Goal: Task Accomplishment & Management: Use online tool/utility

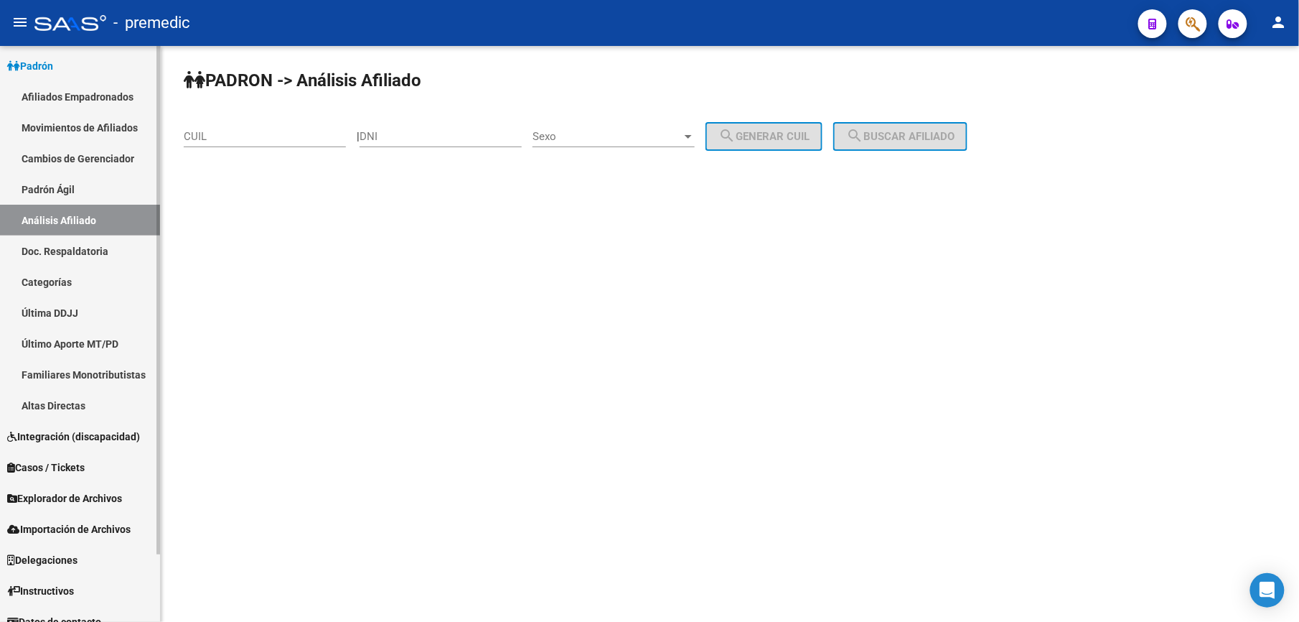
scroll to position [78, 0]
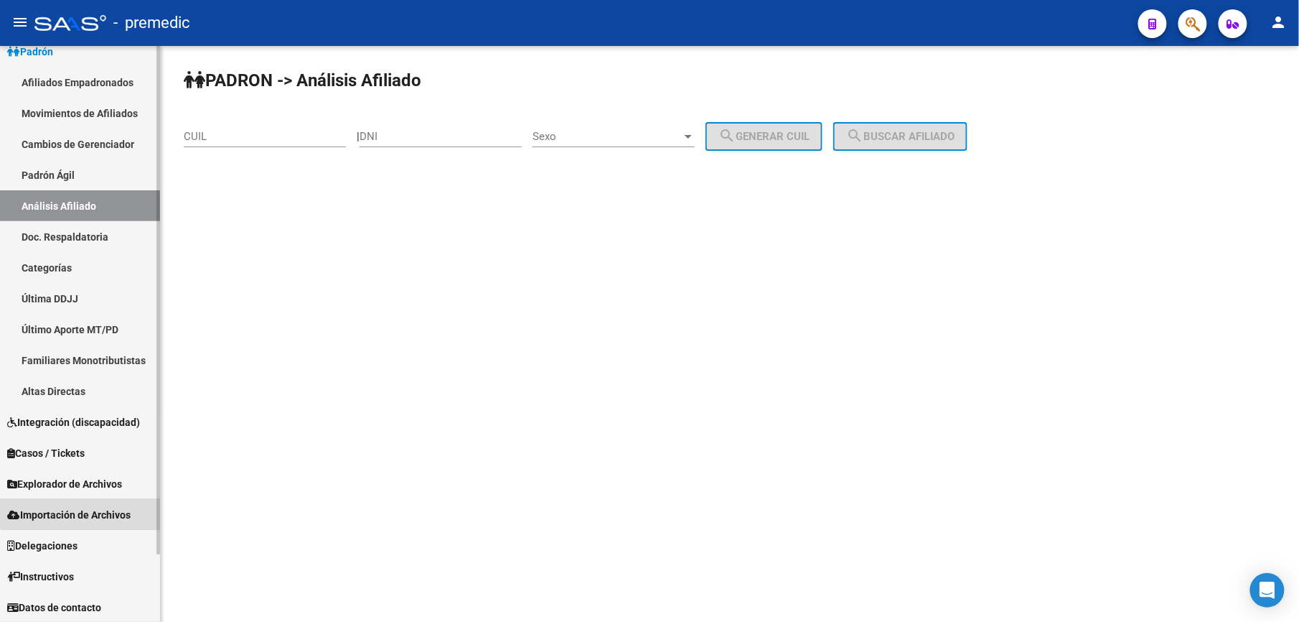
click at [130, 509] on span "Importación de Archivos" at bounding box center [68, 515] width 123 height 16
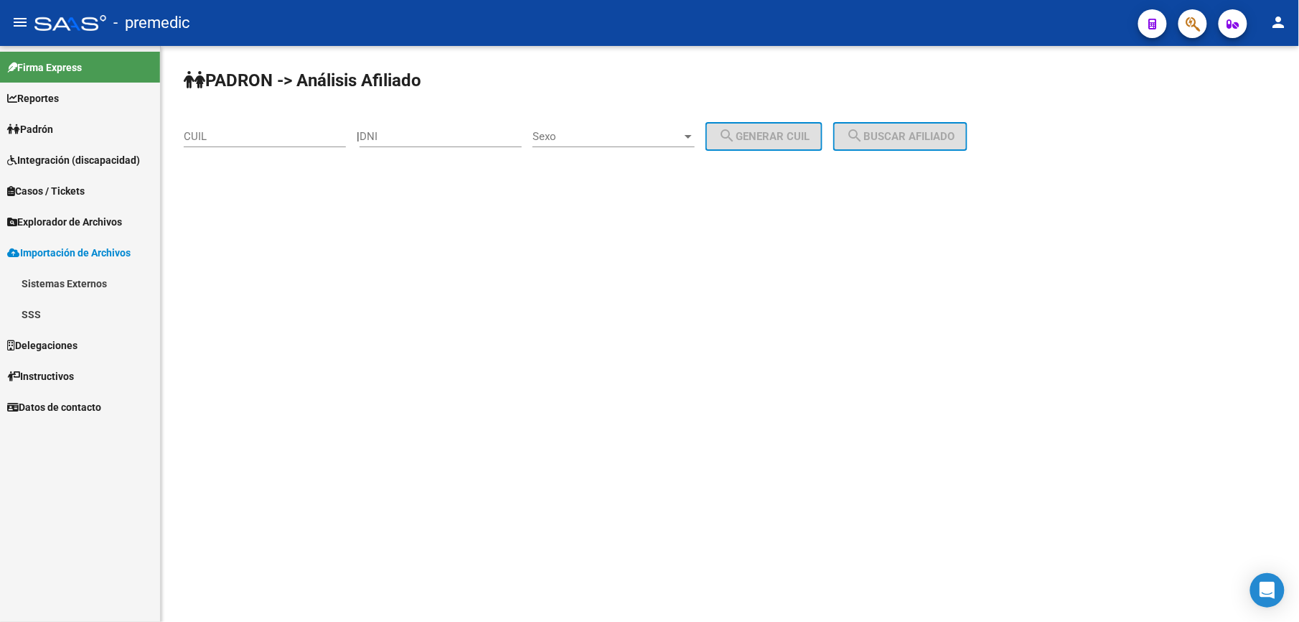
scroll to position [0, 0]
click at [42, 310] on link "SSS" at bounding box center [80, 314] width 160 height 31
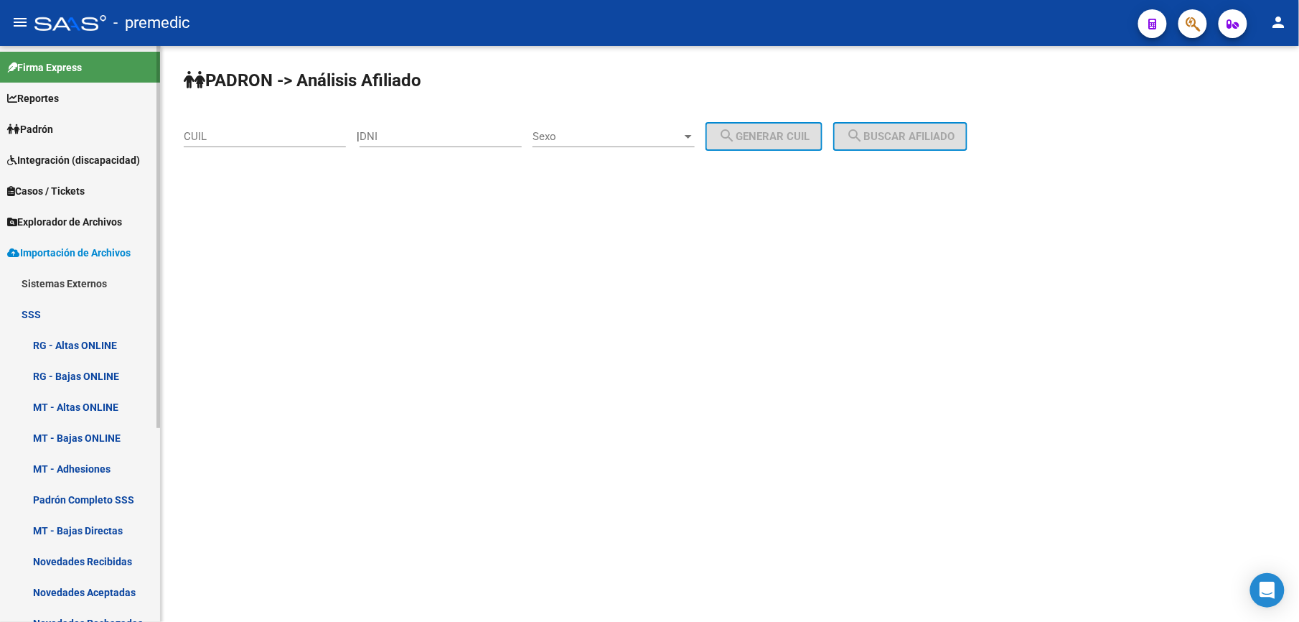
click at [42, 310] on link "SSS" at bounding box center [80, 314] width 160 height 31
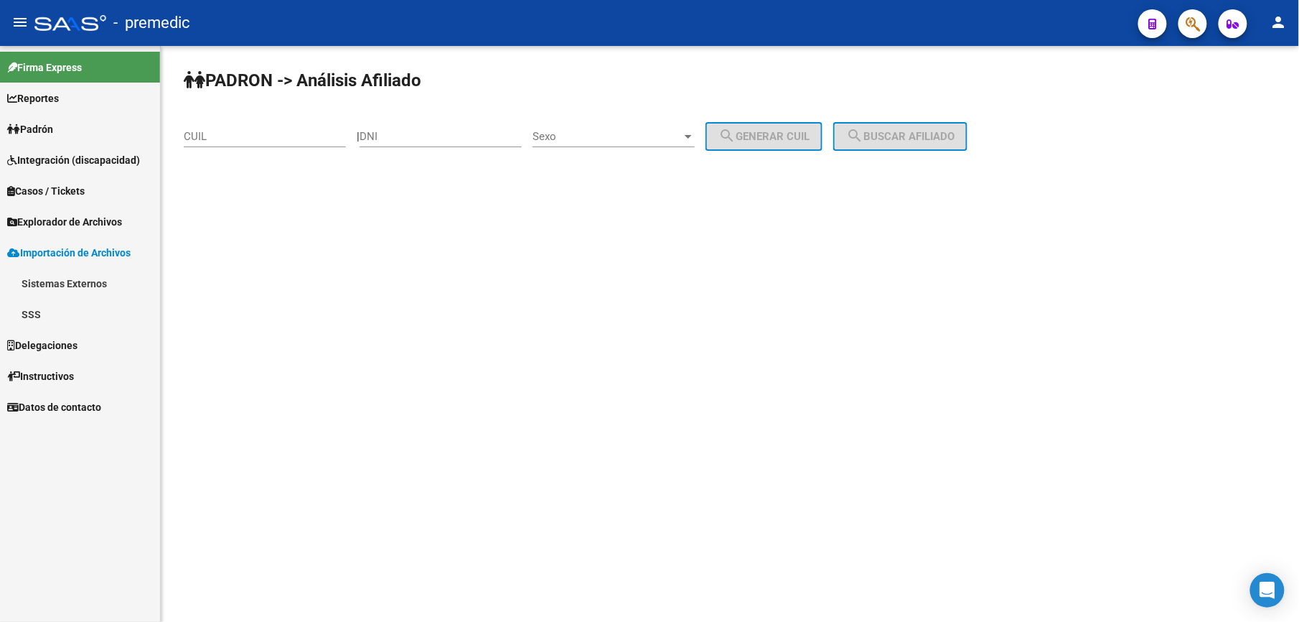
click at [44, 279] on link "Sistemas Externos" at bounding box center [80, 283] width 160 height 31
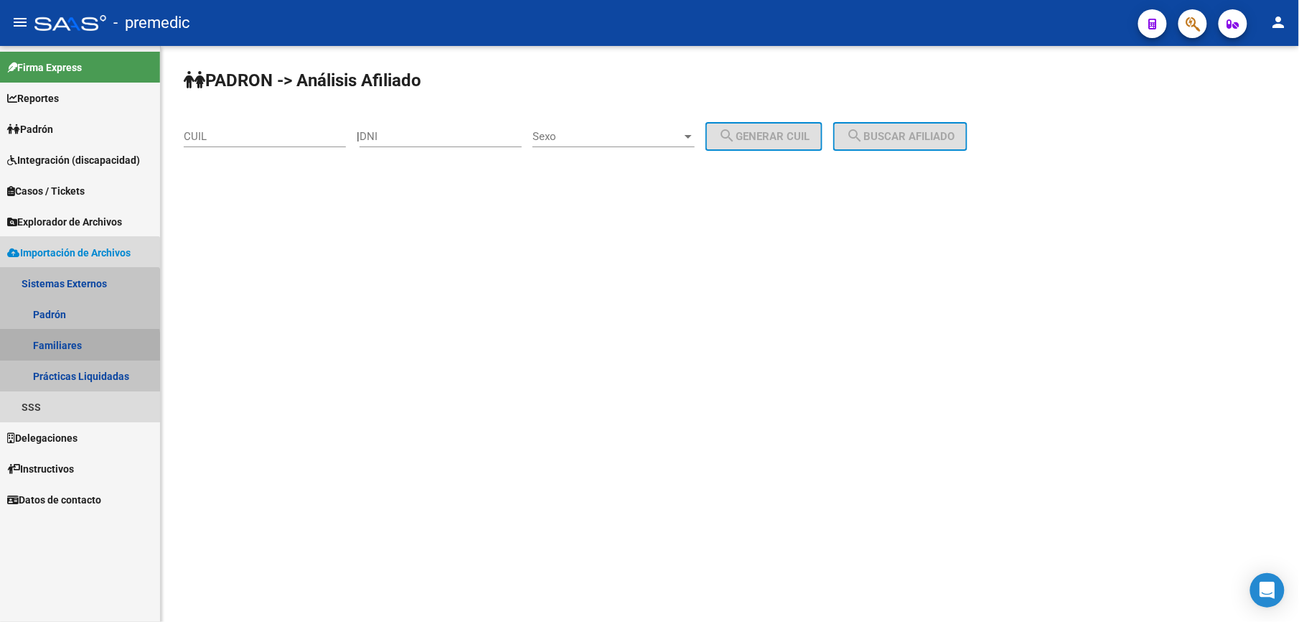
click at [67, 348] on link "Familiares" at bounding box center [80, 345] width 160 height 31
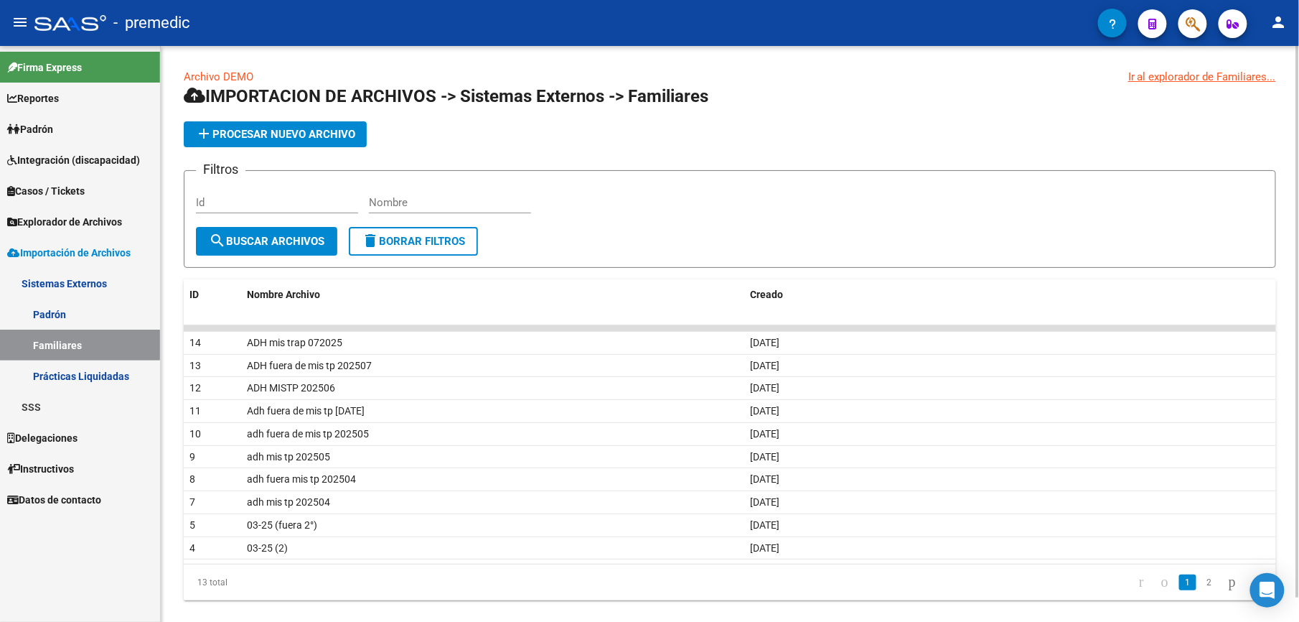
click at [1060, 113] on app-list-header "IMPORTACION DE ARCHIVOS -> Sistemas Externos -> Familiares add Procesar nuevo a…" at bounding box center [730, 176] width 1093 height 183
click at [258, 244] on span "search Buscar Archivos" at bounding box center [267, 241] width 116 height 13
click at [258, 200] on input "Id" at bounding box center [277, 202] width 162 height 13
click at [251, 136] on span "add Procesar nuevo archivo" at bounding box center [275, 134] width 160 height 13
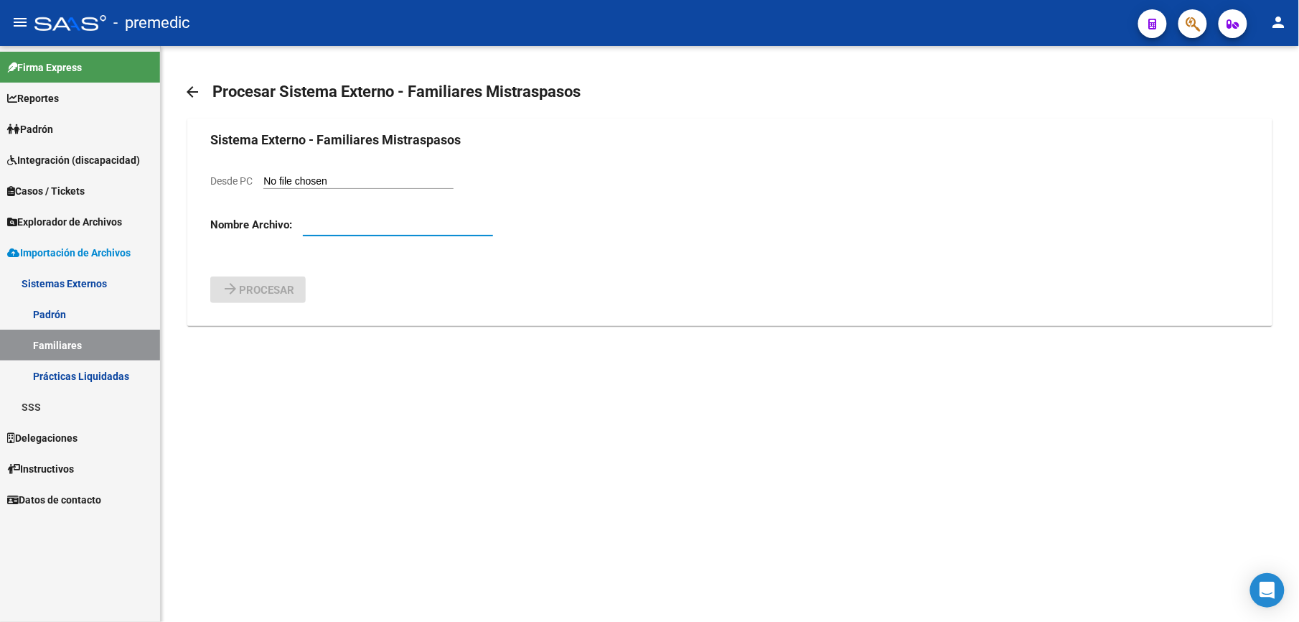
click at [325, 221] on input "text" at bounding box center [398, 224] width 190 height 13
click at [340, 182] on input "Desde PC" at bounding box center [358, 182] width 190 height 14
click at [326, 240] on div at bounding box center [398, 227] width 190 height 45
click at [332, 225] on input "text" at bounding box center [398, 224] width 190 height 13
click at [314, 182] on input "Desde PC" at bounding box center [358, 182] width 190 height 14
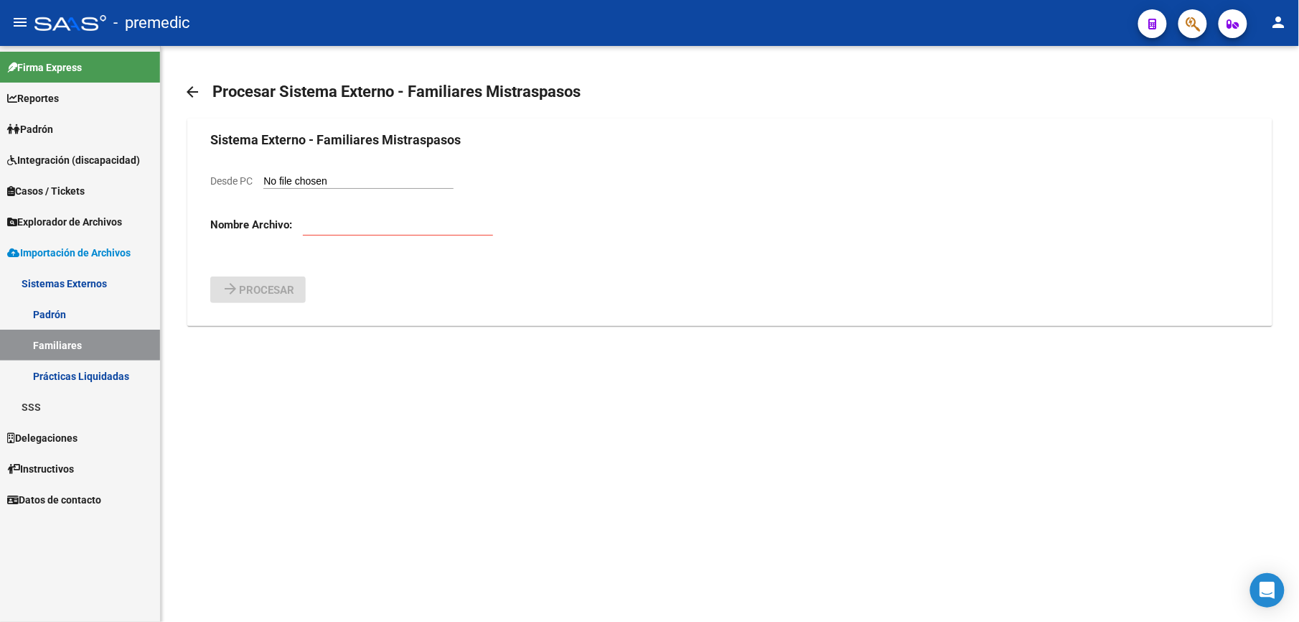
type input "C:\fakepath\ADH Fuera de MIS TRASP [DATE] (version 1).xlsb.csv"
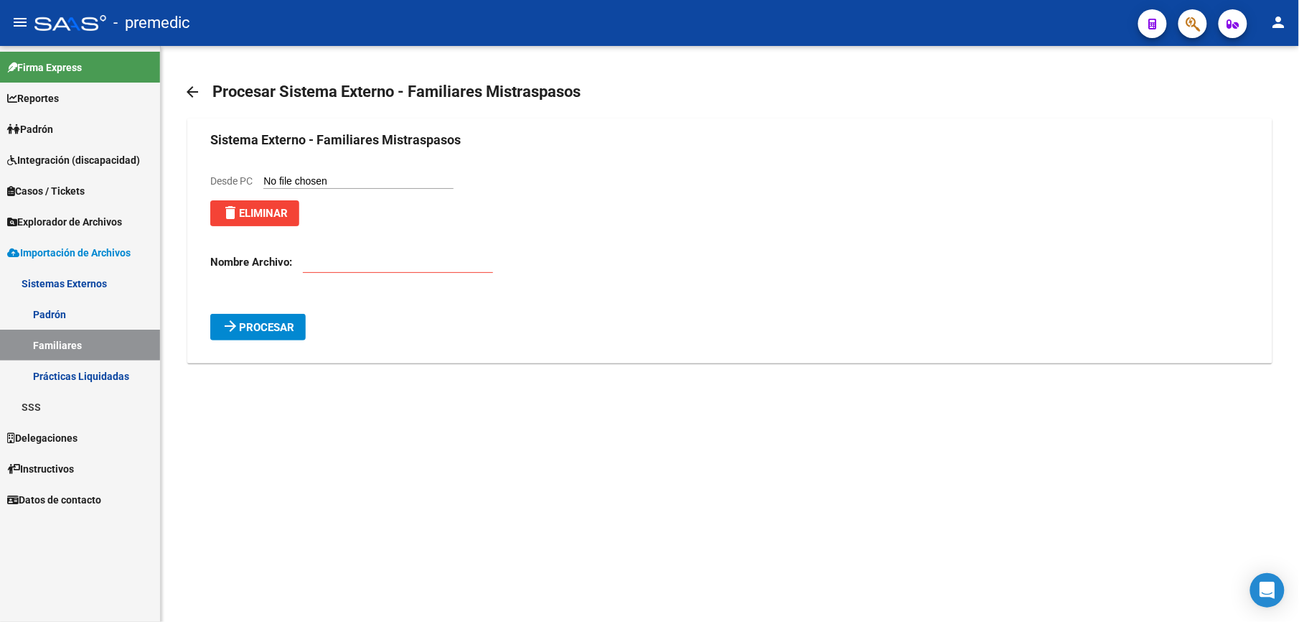
click at [362, 179] on input "Desde PC" at bounding box center [358, 182] width 190 height 14
click at [316, 185] on input "Desde PC" at bounding box center [358, 182] width 190 height 14
type input "C:\fakepath\ADH Fuera de MIS TRASP [DATE] (version 1).xlsb.csv"
click at [377, 179] on input "Desde PC" at bounding box center [358, 182] width 190 height 14
type input "C:\fakepath\ADH Fuera de MIS TRASP [DATE] (version 1).xlsb.csv"
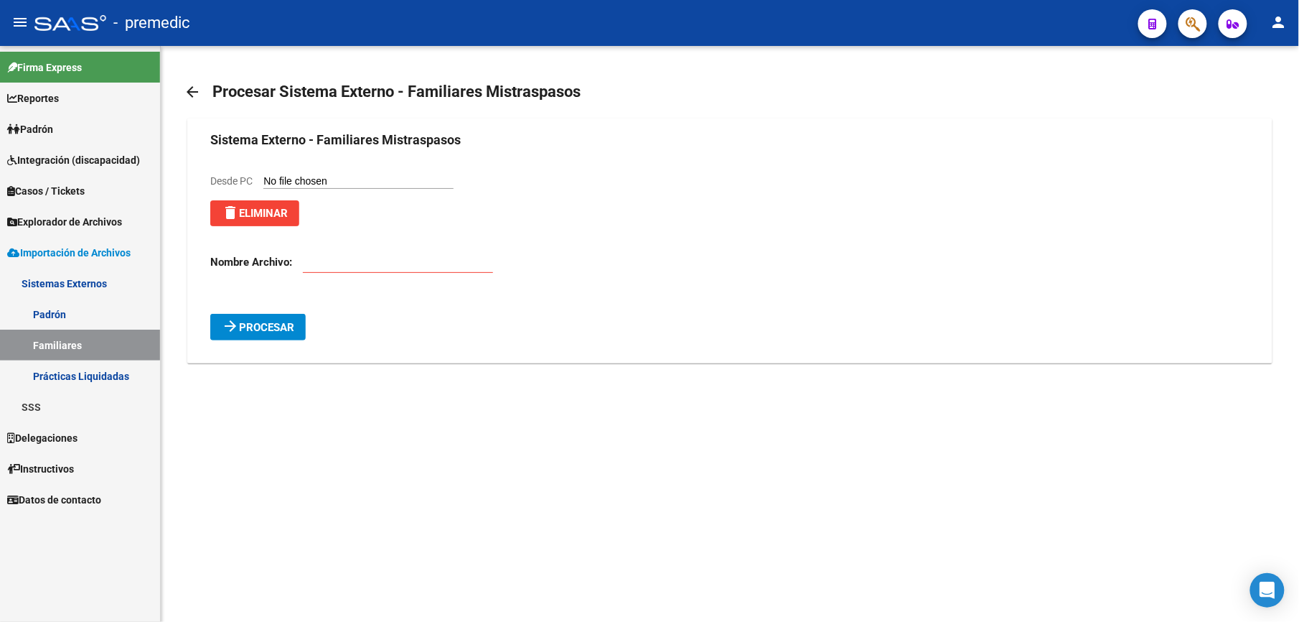
click at [332, 274] on div at bounding box center [398, 264] width 190 height 45
click at [319, 266] on input "text" at bounding box center [398, 262] width 190 height 13
type input "a"
type input "adh fuera de mis tp 202508"
click at [296, 335] on button "arrow_forward Procesar" at bounding box center [257, 327] width 95 height 27
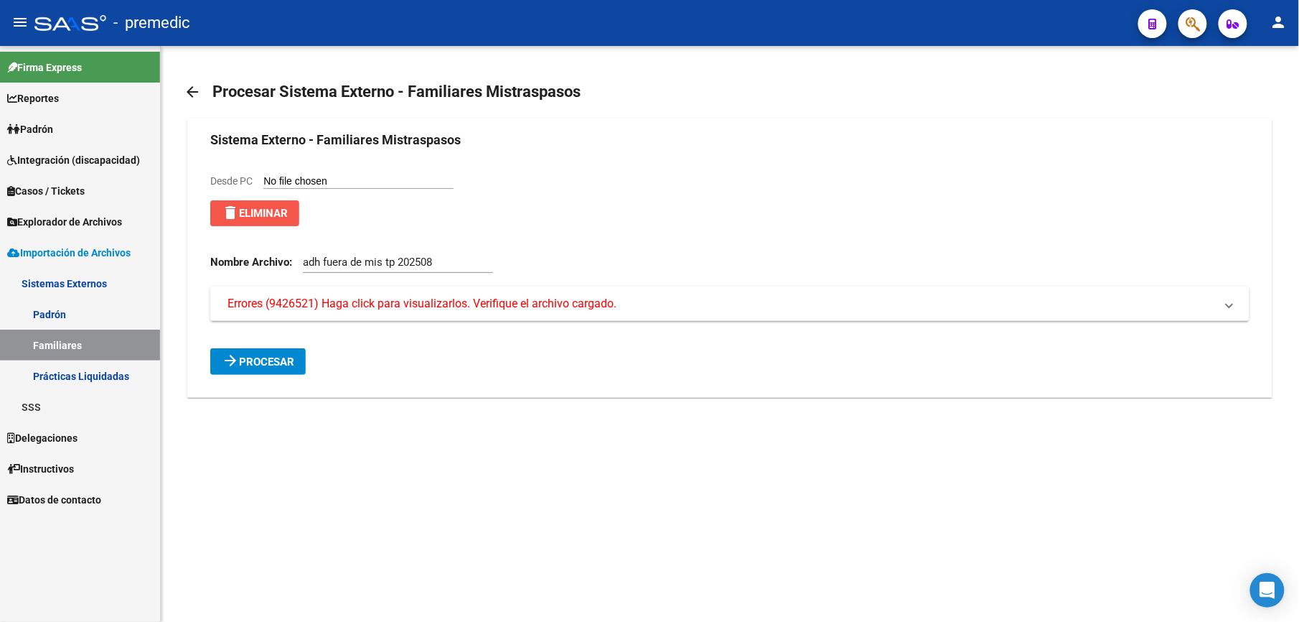
click at [269, 213] on span "delete Eliminar" at bounding box center [255, 213] width 66 height 13
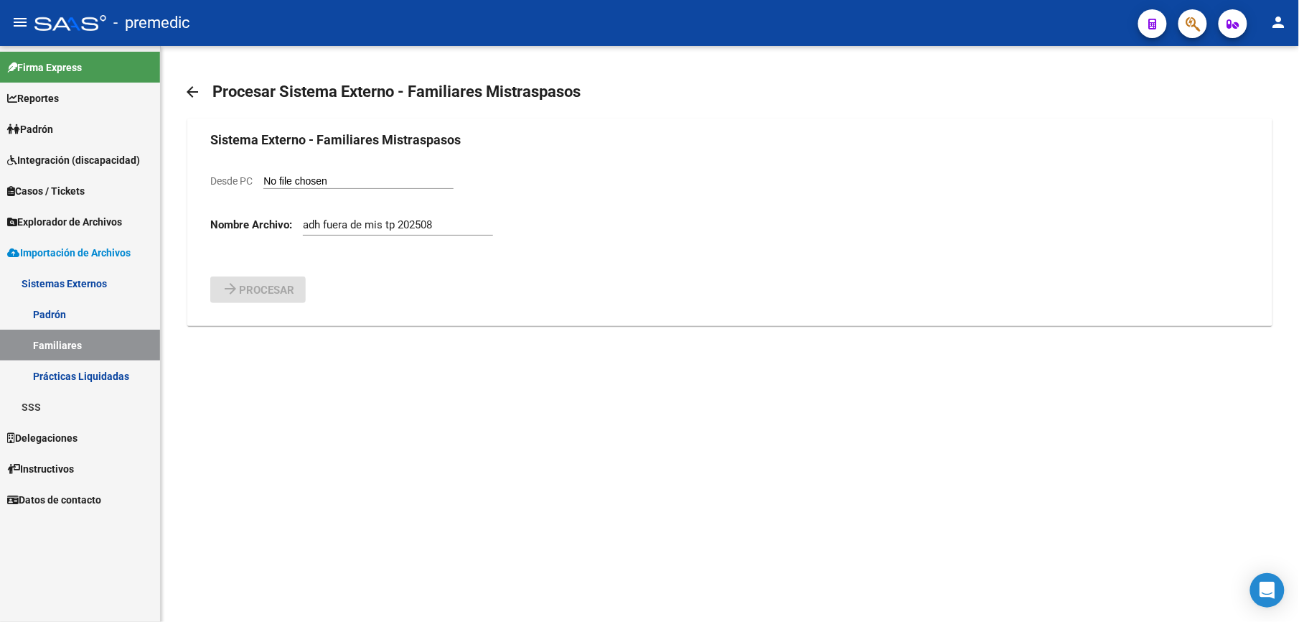
click at [352, 177] on input "Desde PC" at bounding box center [358, 182] width 190 height 14
type input "C:\fakepath\ADH Fuera de MIS TRASP [DATE] (version 1).xlsb.csv"
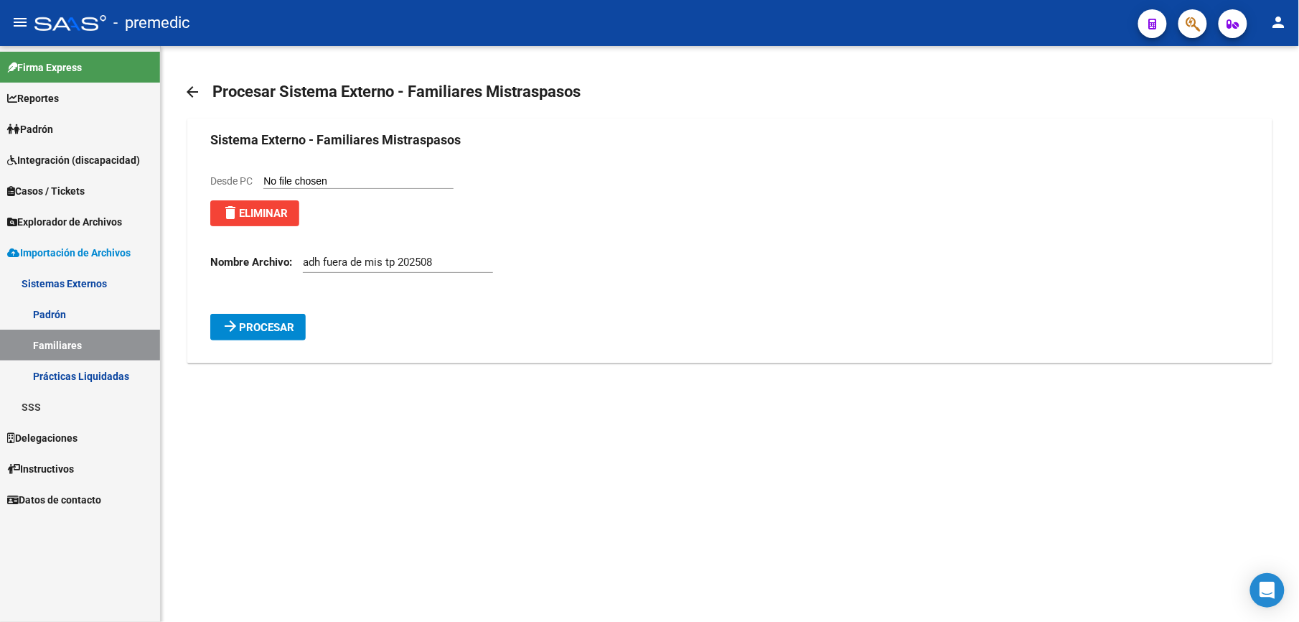
click at [240, 328] on span "Procesar" at bounding box center [266, 327] width 55 height 13
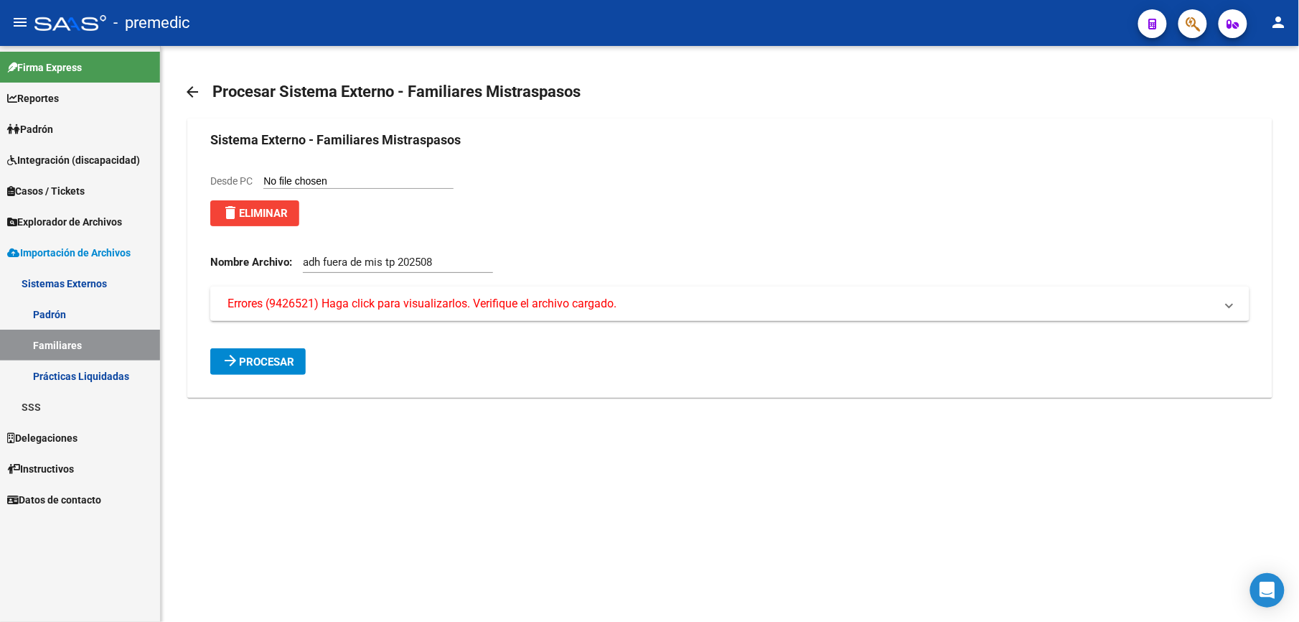
drag, startPoint x: 310, startPoint y: 164, endPoint x: 317, endPoint y: 182, distance: 19.1
click at [312, 170] on form "Sistema Externo - Familiares Mistraspasos Desde PC delete Eliminar Nombre Archi…" at bounding box center [729, 252] width 1039 height 245
click at [317, 182] on input "Desde PC" at bounding box center [358, 182] width 190 height 14
type input "C:\fakepath\ADH Fuera de MIS TRASP [DATE] .csv"
click at [274, 363] on span "Procesar" at bounding box center [266, 361] width 55 height 13
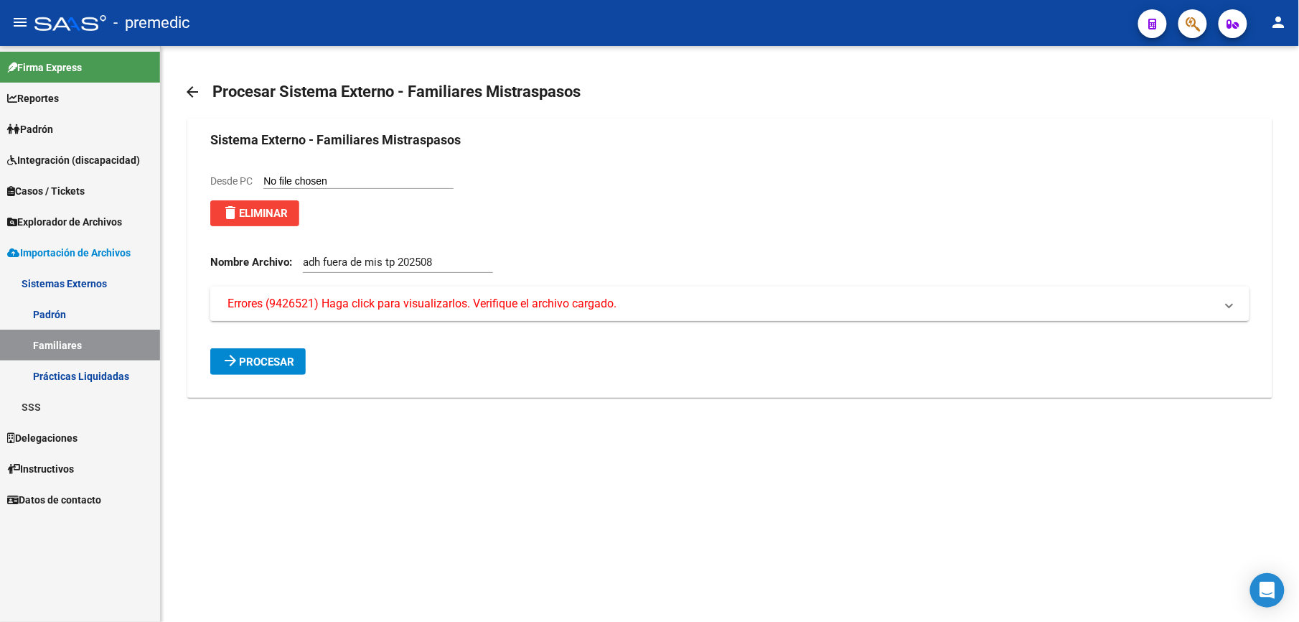
click at [265, 294] on mat-expansion-panel-header "Errores (9426521) Haga click para visualizarlos. Verifique el archivo cargado." at bounding box center [729, 303] width 1039 height 34
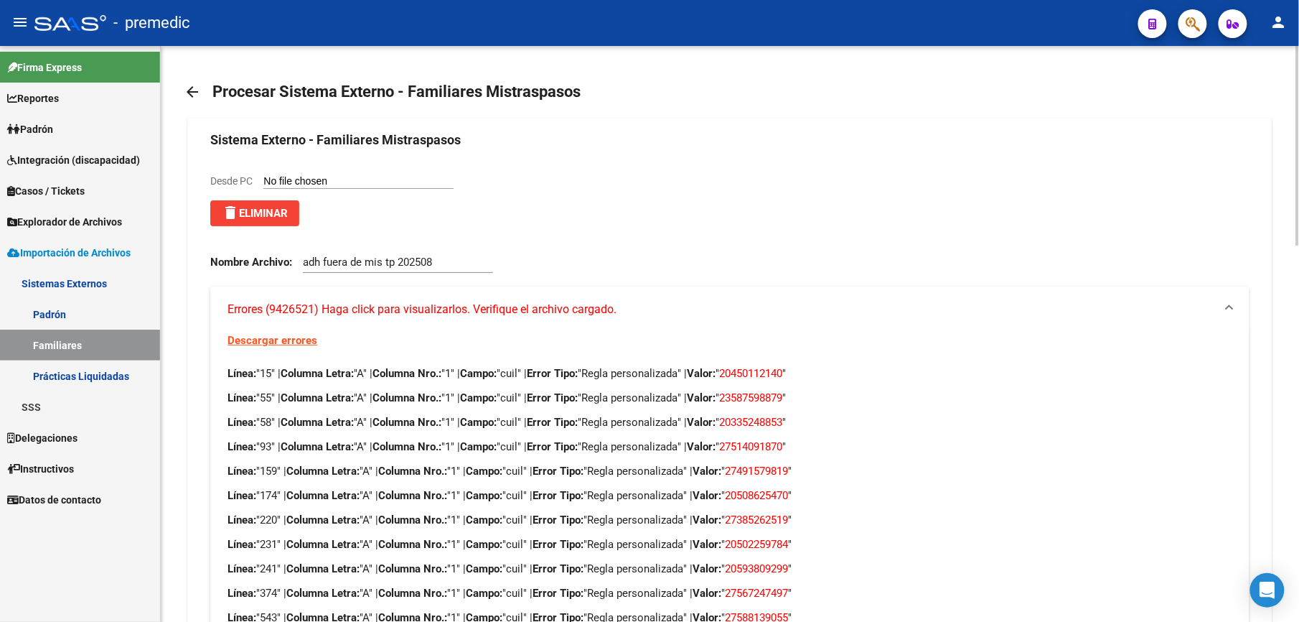
click at [265, 294] on mat-expansion-panel-header "Errores (9426521) Haga click para visualizarlos. Verifique el archivo cargado." at bounding box center [729, 309] width 1039 height 46
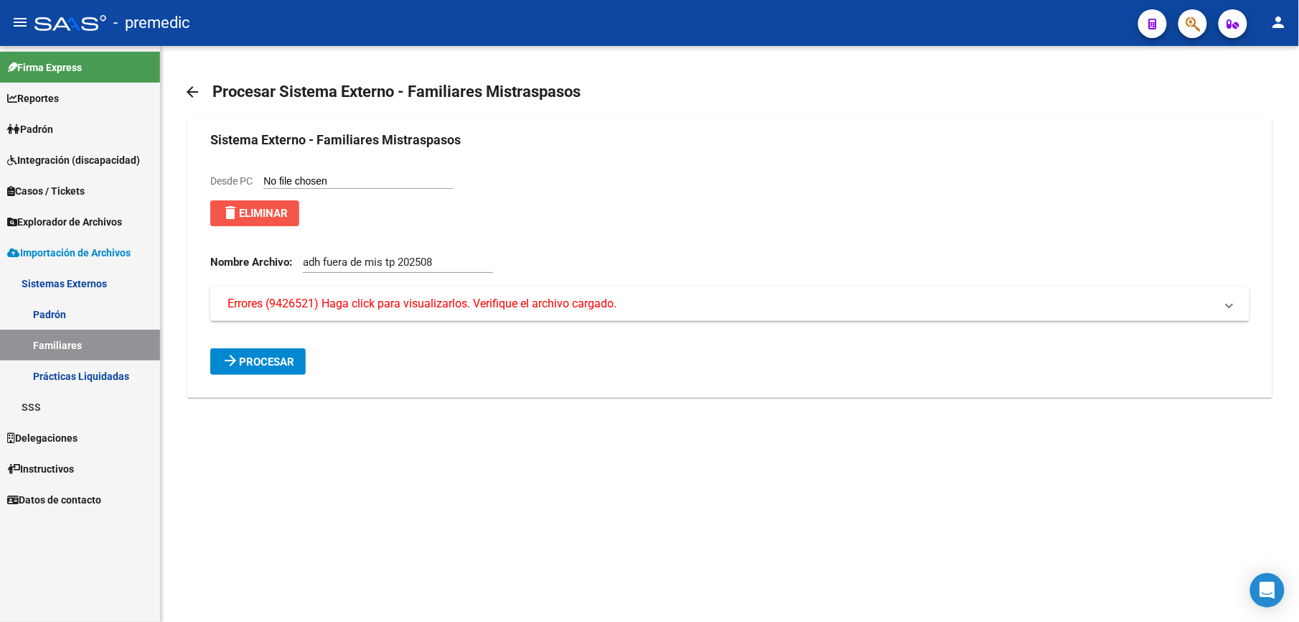
click at [233, 215] on mat-icon "delete" at bounding box center [230, 212] width 17 height 17
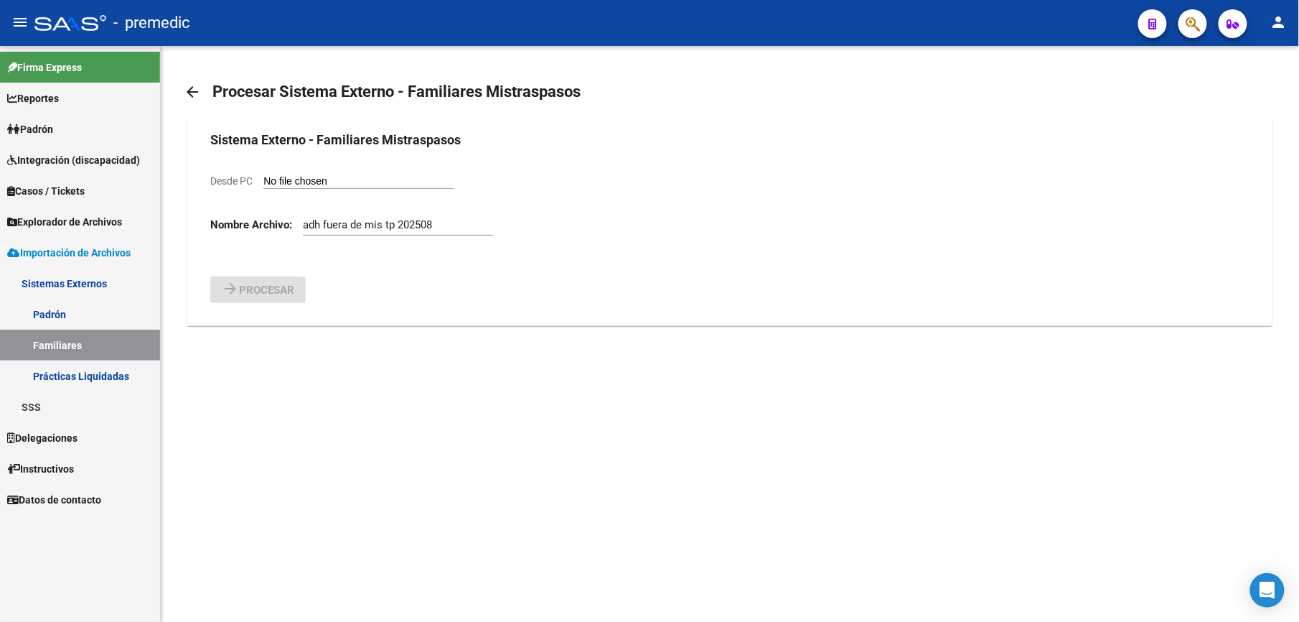
click at [300, 187] on input "Desde PC" at bounding box center [358, 182] width 190 height 14
type input "C:\fakepath\ADH Fuera de MIS TRASP [DATE] .csv"
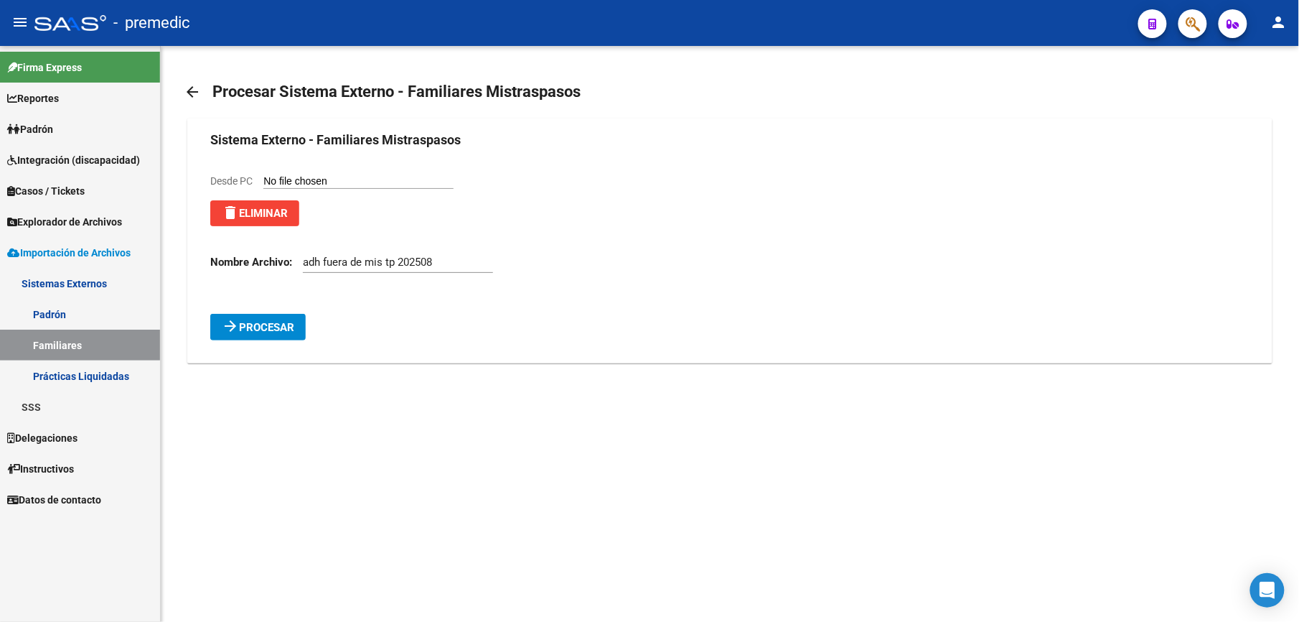
click at [273, 334] on span "Procesar" at bounding box center [266, 327] width 55 height 13
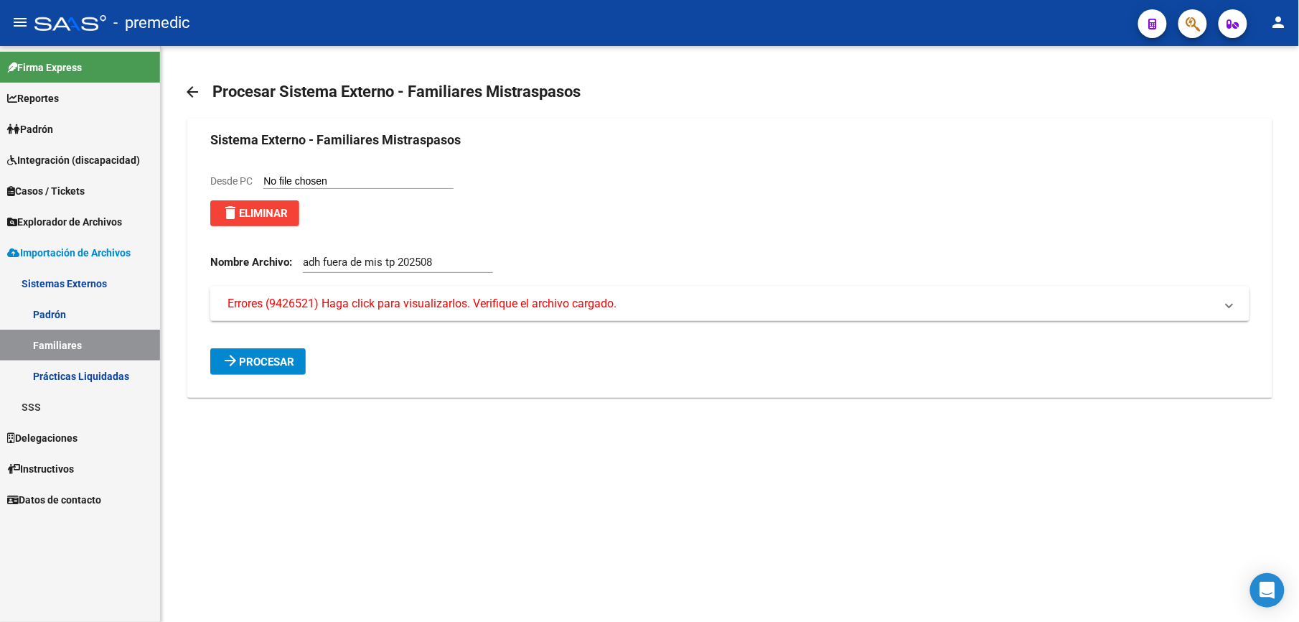
click at [248, 224] on button "delete Eliminar" at bounding box center [254, 213] width 89 height 26
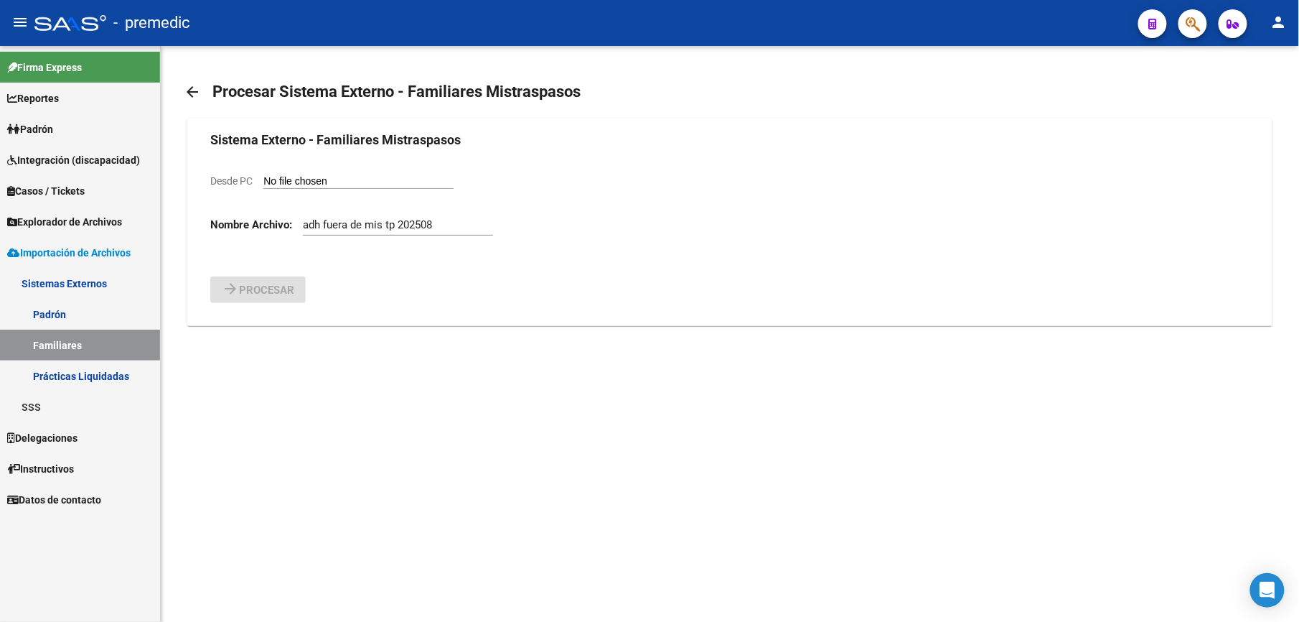
click at [379, 179] on input "Desde PC" at bounding box center [358, 182] width 190 height 14
type input "C:\fakepath\ADH Fuera de MIS TRASP [DATE] .csv"
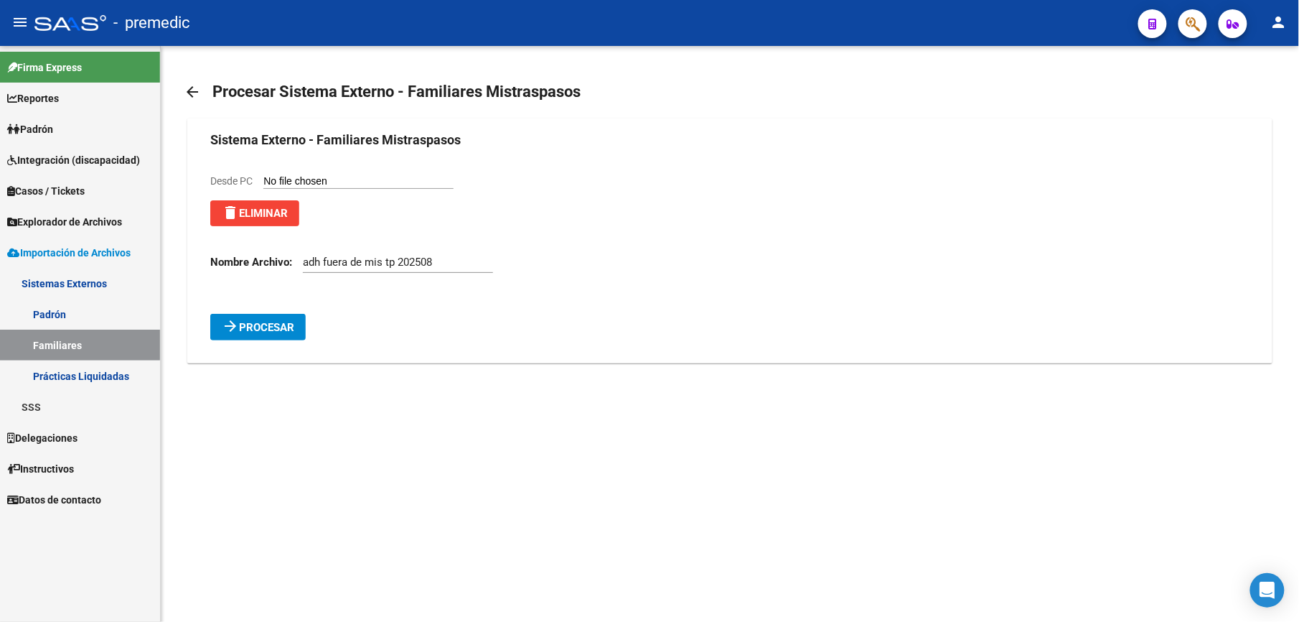
click at [280, 325] on span "Procesar" at bounding box center [266, 327] width 55 height 13
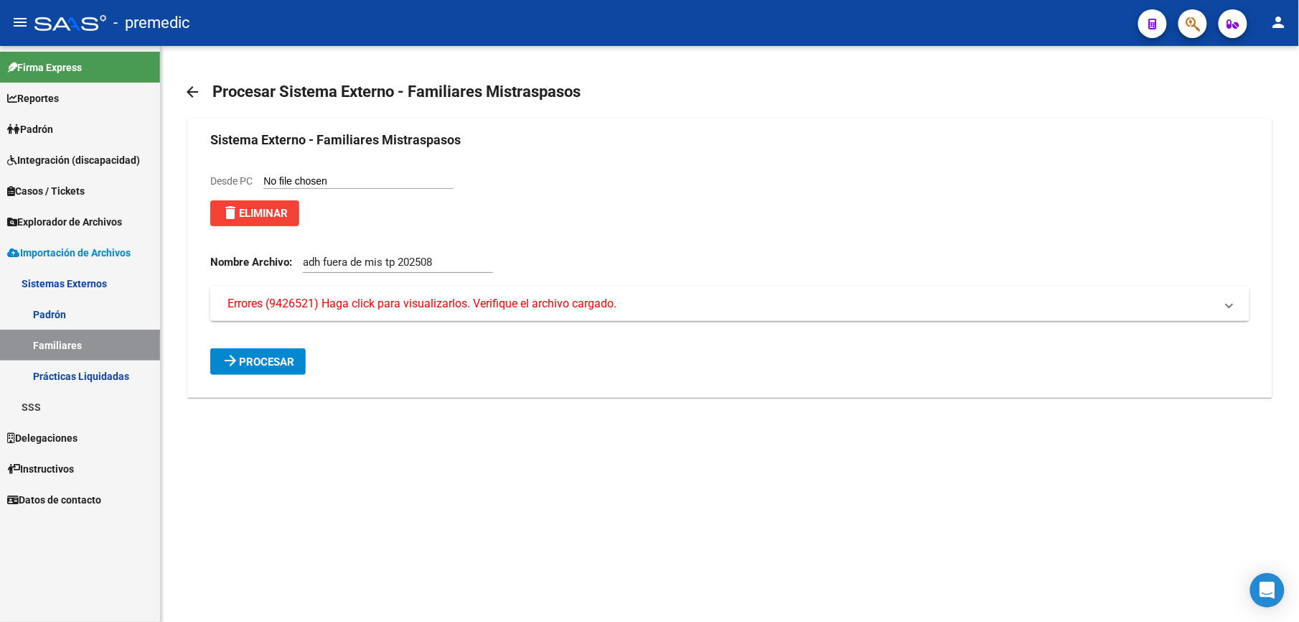
click at [327, 170] on form "Sistema Externo - Familiares Mistraspasos Desde PC delete Eliminar Nombre Archi…" at bounding box center [729, 252] width 1039 height 245
click at [333, 179] on input "Desde PC" at bounding box center [358, 182] width 190 height 14
type input "C:\fakepath\ADH Fuera de MIS TRASP [DATE] .csv"
click at [299, 356] on button "arrow_forward Procesar" at bounding box center [257, 361] width 95 height 27
click at [197, 96] on mat-icon "arrow_back" at bounding box center [192, 91] width 17 height 17
